Goal: Find specific page/section: Find specific page/section

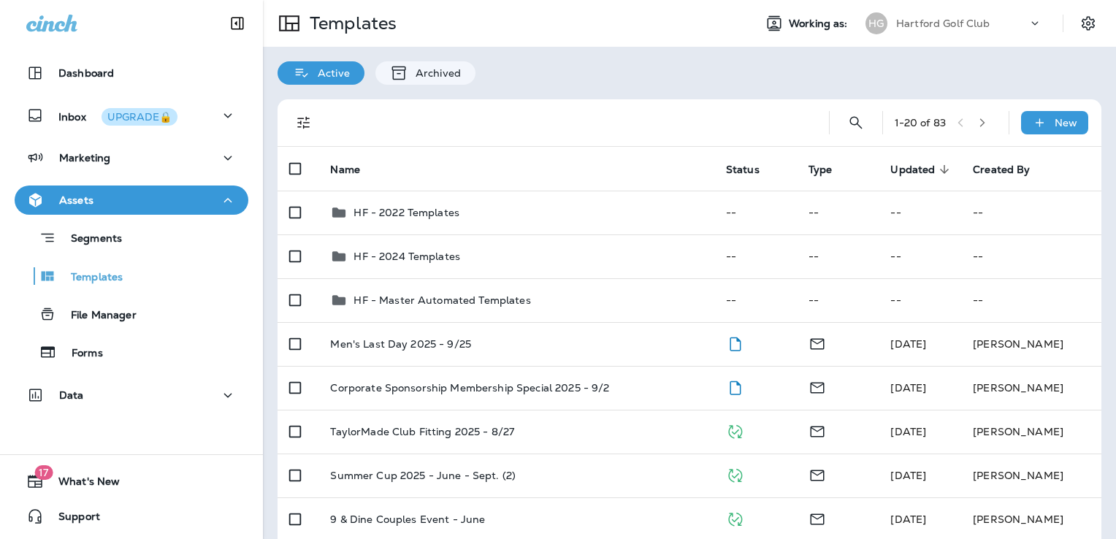
click at [938, 27] on p "Hartford Golf Club" at bounding box center [943, 24] width 94 height 12
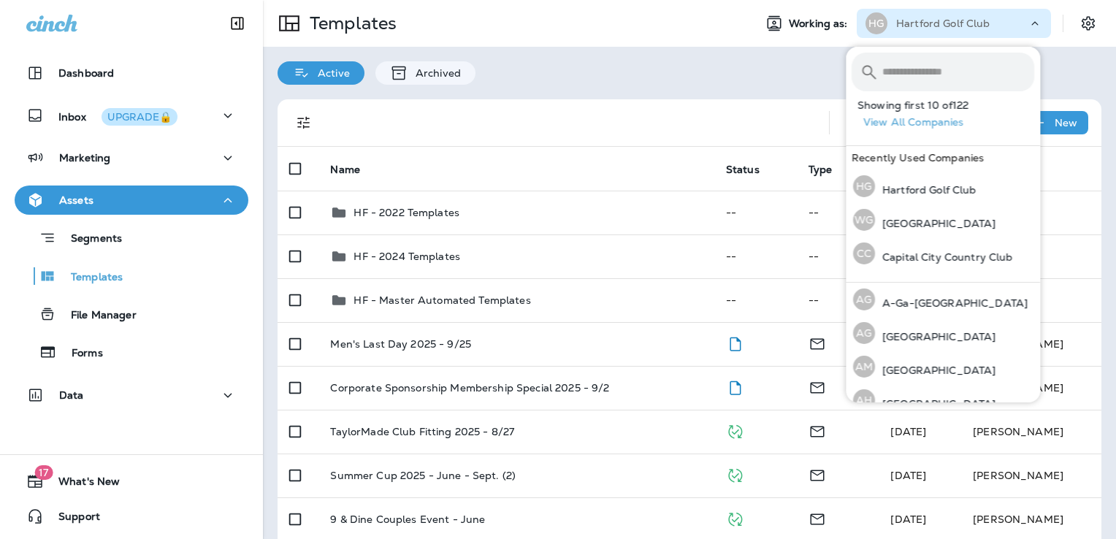
click at [905, 71] on input "text" at bounding box center [958, 72] width 152 height 39
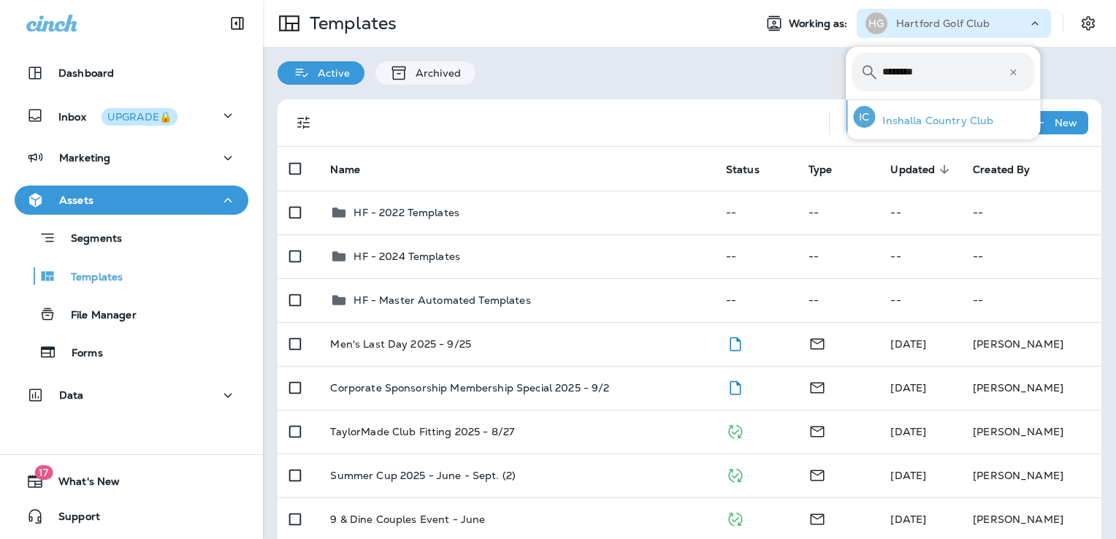
type input "********"
click at [932, 121] on p "Inshalla Country Club" at bounding box center [934, 121] width 118 height 12
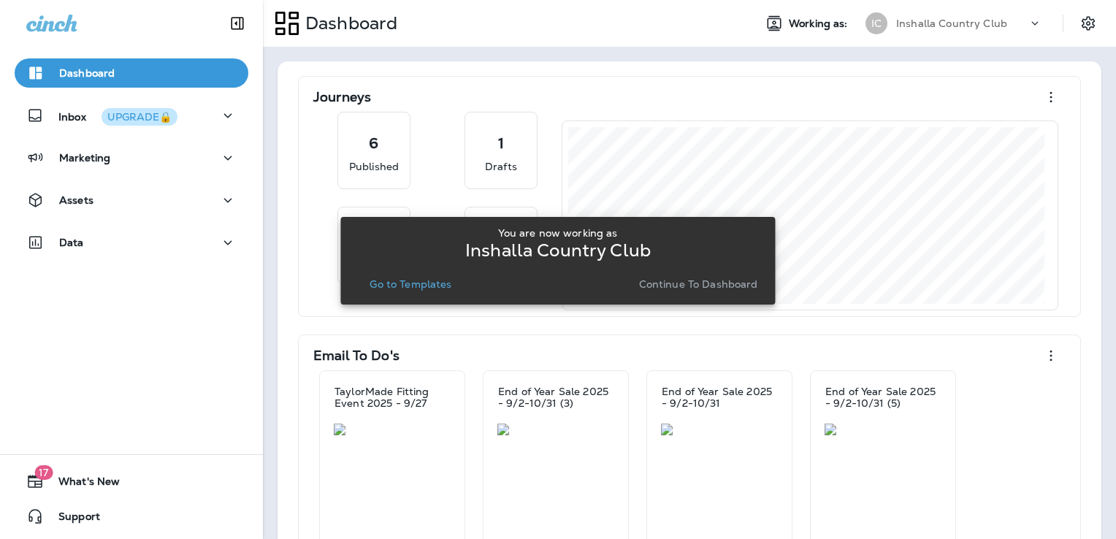
click at [415, 286] on p "Go to Templates" at bounding box center [411, 284] width 82 height 12
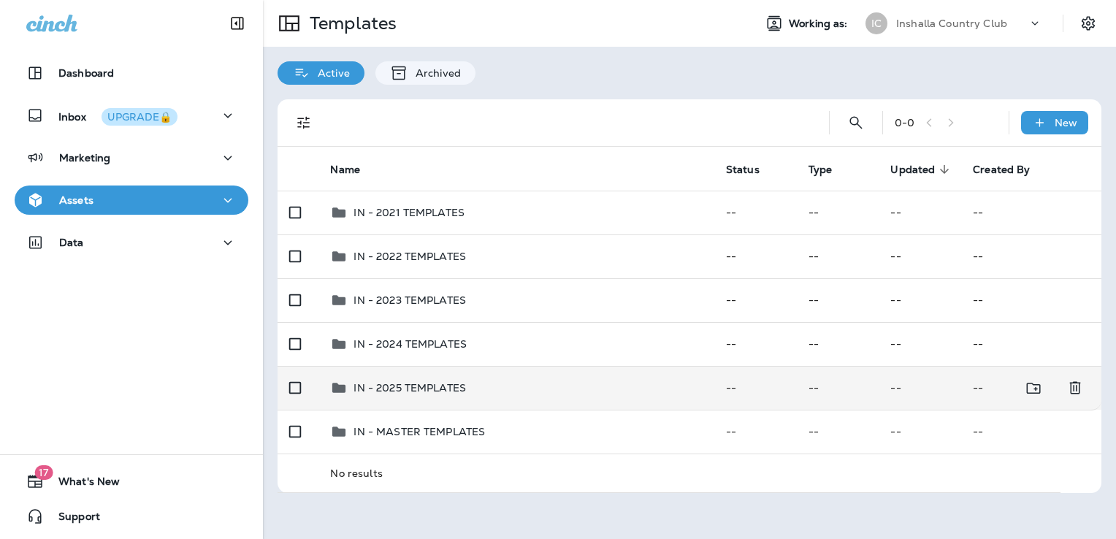
click at [597, 390] on div "IN - 2025 TEMPLATES" at bounding box center [516, 388] width 372 height 18
